Goal: Task Accomplishment & Management: Use online tool/utility

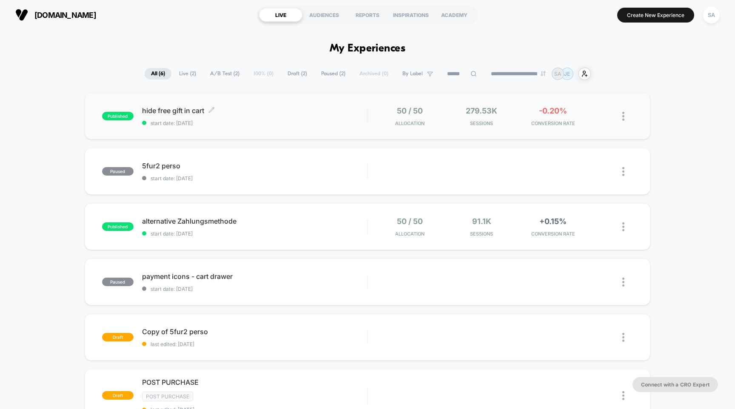
click at [164, 112] on span "hide free gift in cart Click to edit experience details" at bounding box center [254, 110] width 225 height 9
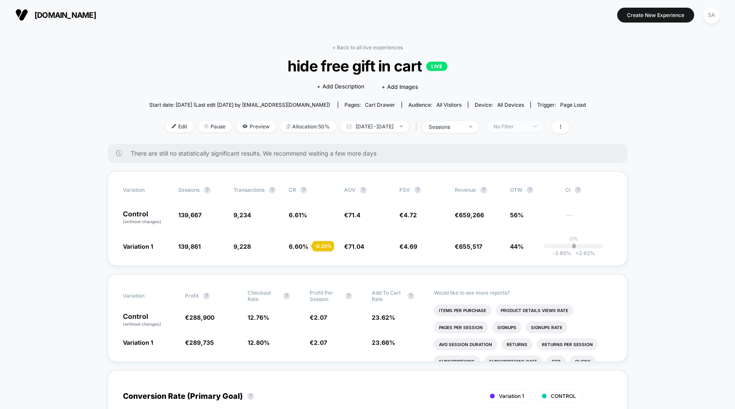
click at [526, 129] on span "No Filter" at bounding box center [515, 126] width 56 height 11
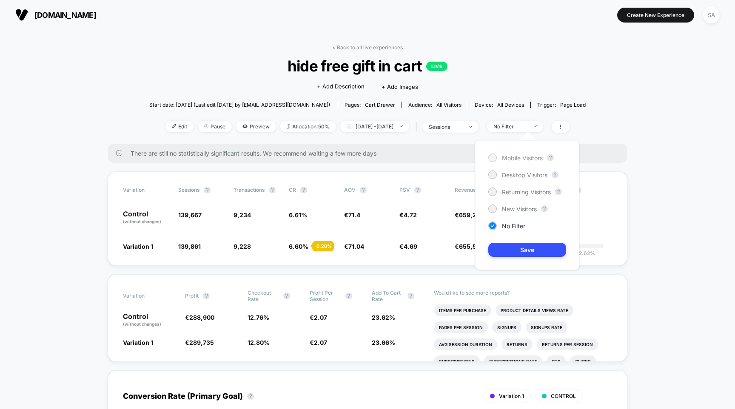
click at [522, 158] on span "Mobile Visitors" at bounding box center [522, 157] width 41 height 7
click at [525, 252] on button "Save" at bounding box center [527, 250] width 78 height 14
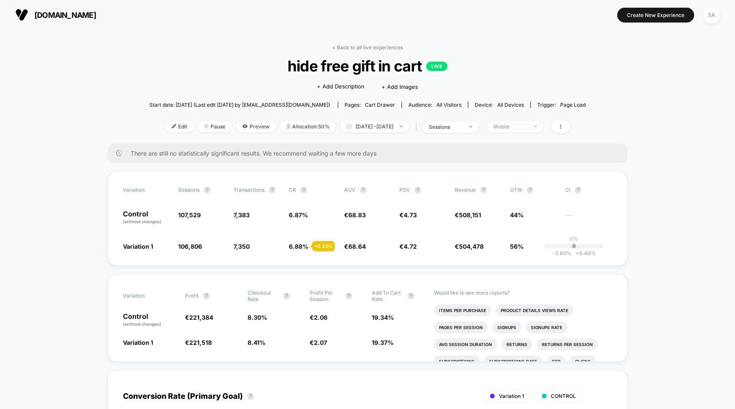
click at [527, 129] on div "Mobile" at bounding box center [510, 126] width 34 height 6
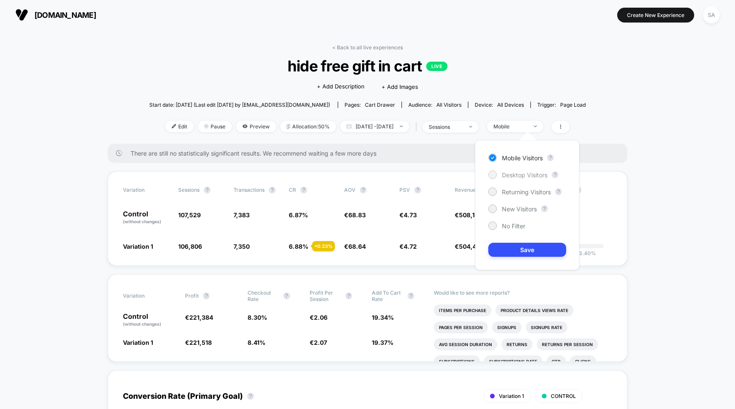
click at [521, 172] on span "Desktop Visitors" at bounding box center [525, 174] width 46 height 7
click at [519, 248] on button "Save" at bounding box center [527, 250] width 78 height 14
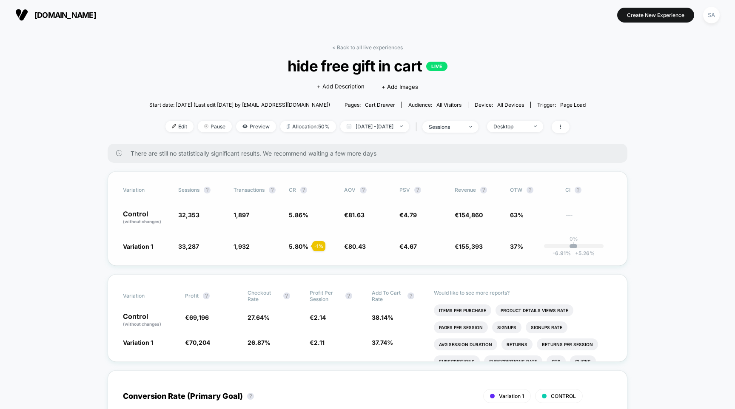
click at [379, 216] on span "€ 81.63" at bounding box center [367, 218] width 47 height 14
click at [169, 123] on span "Edit" at bounding box center [179, 126] width 28 height 11
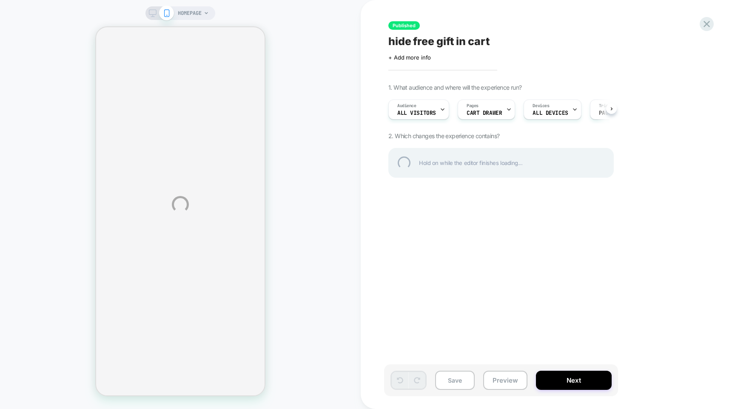
click at [154, 12] on div "HOMEPAGE Published hide free gift in cart Click to edit experience details + Ad…" at bounding box center [367, 204] width 735 height 409
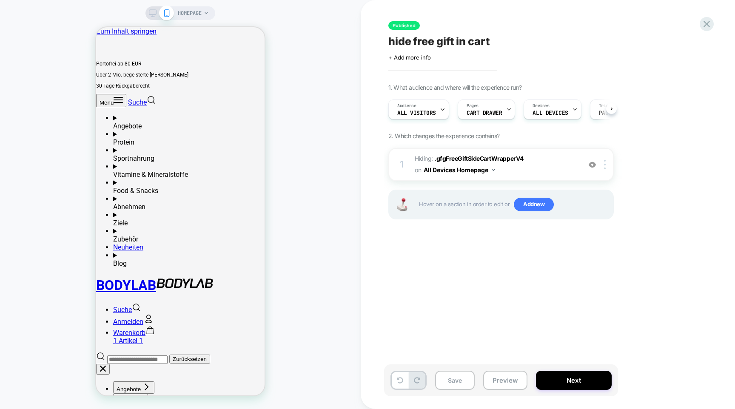
click at [151, 12] on icon at bounding box center [153, 13] width 8 height 8
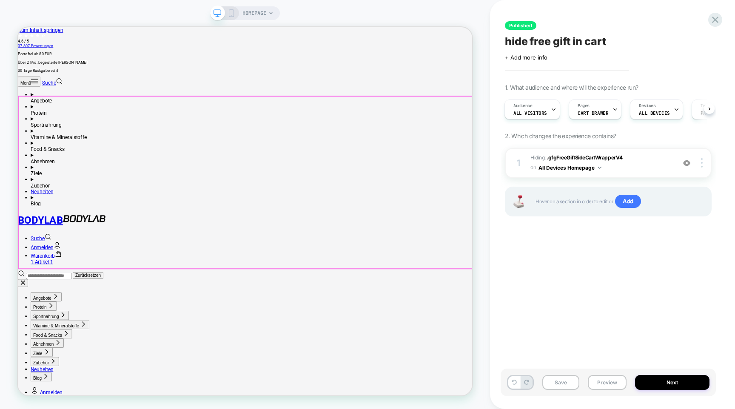
scroll to position [0, 1]
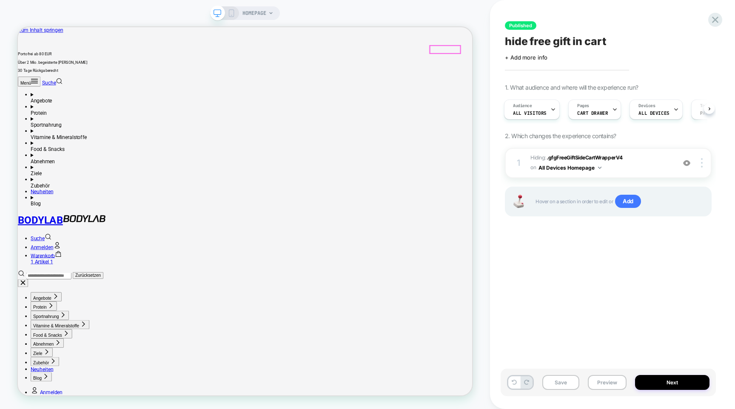
click at [65, 336] on cart-count "1 Artikel 1" at bounding box center [50, 340] width 30 height 8
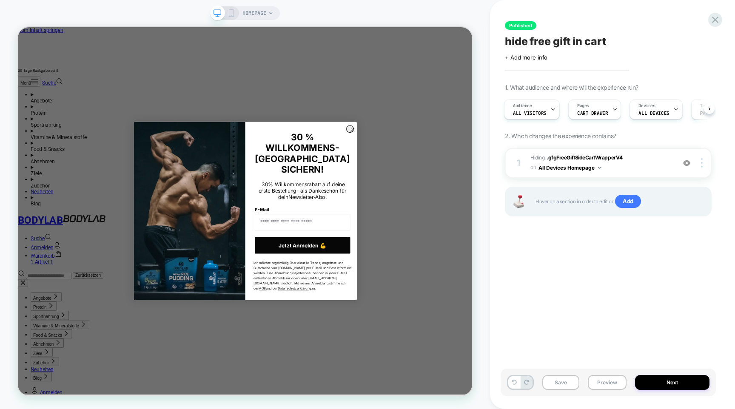
click at [499, 263] on div "Published hide free gift in cart Click to edit experience details + Add more in…" at bounding box center [612, 204] width 245 height 409
click at [602, 111] on span "CART DRAWER" at bounding box center [592, 113] width 31 height 6
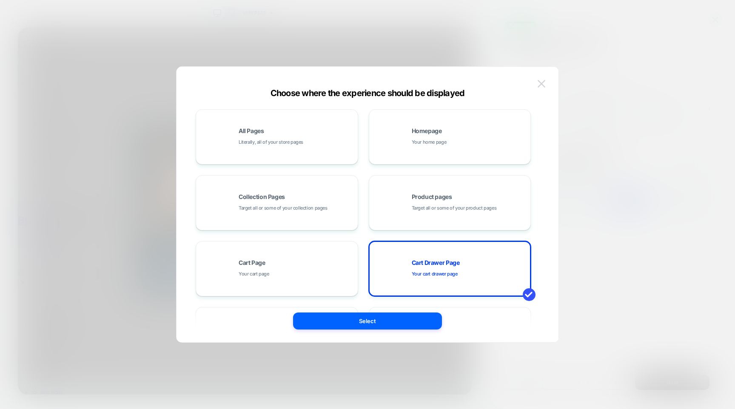
click at [541, 85] on img at bounding box center [542, 83] width 8 height 7
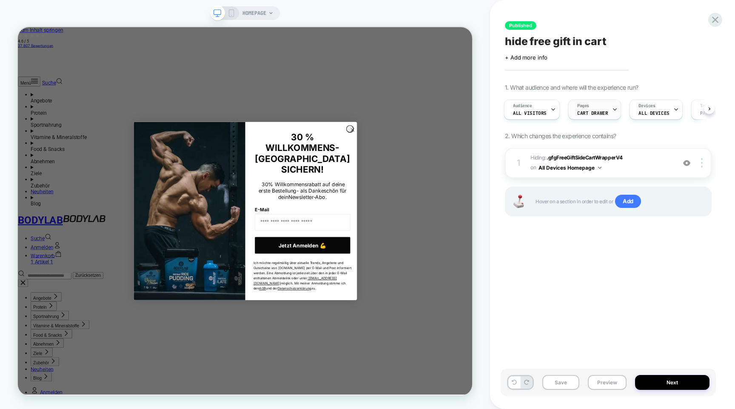
click at [602, 108] on div "Pages CART DRAWER" at bounding box center [593, 109] width 48 height 19
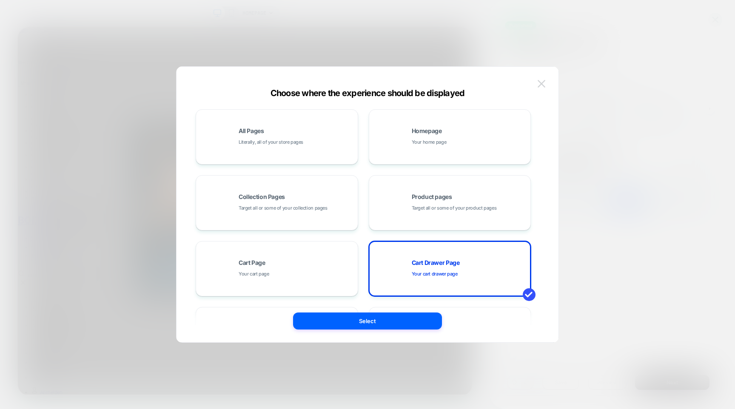
click at [543, 86] on img at bounding box center [542, 83] width 8 height 7
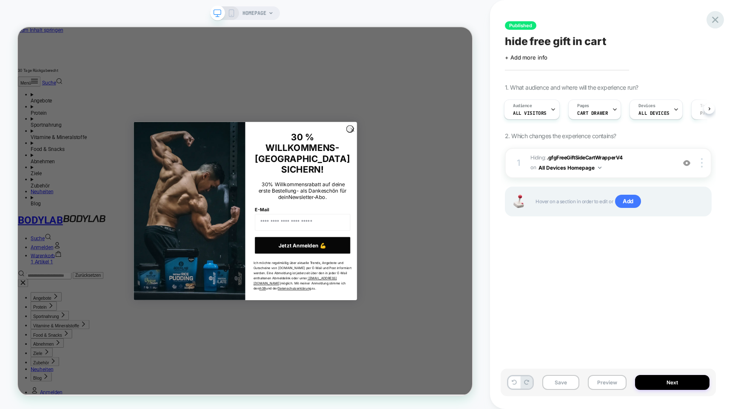
click at [718, 21] on icon at bounding box center [714, 19] width 11 height 11
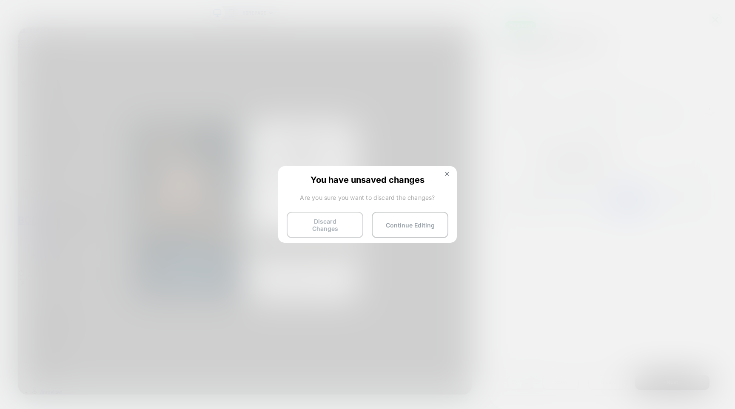
click at [322, 223] on button "Discard Changes" at bounding box center [325, 225] width 77 height 26
